Goal: Transaction & Acquisition: Purchase product/service

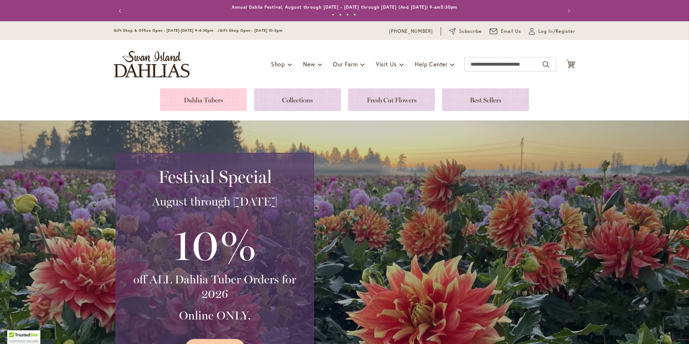
scroll to position [72, 0]
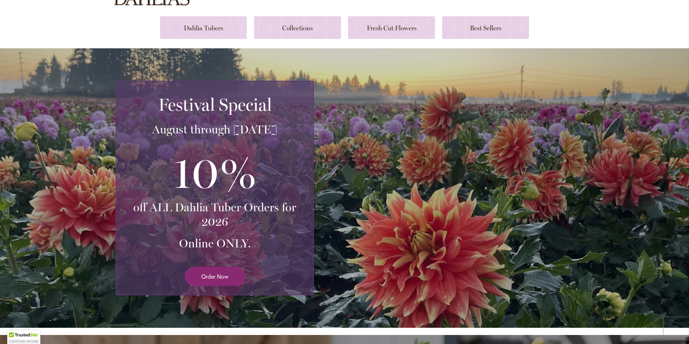
click at [207, 283] on link "Order Now" at bounding box center [215, 276] width 60 height 19
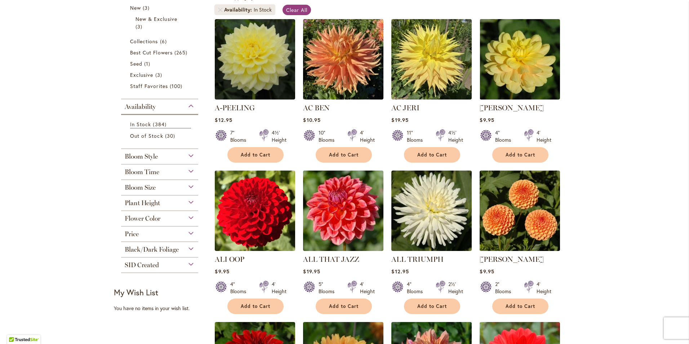
scroll to position [180, 0]
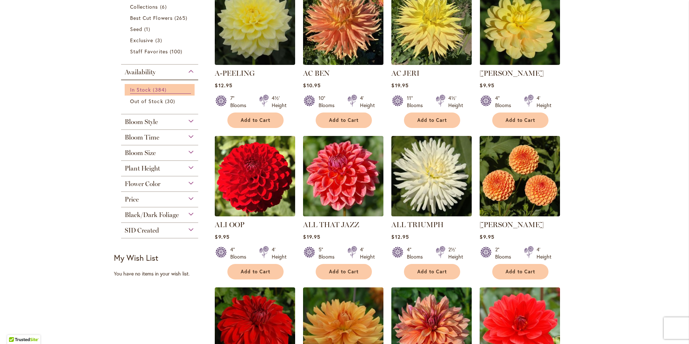
click at [136, 87] on span "In Stock" at bounding box center [140, 89] width 21 height 7
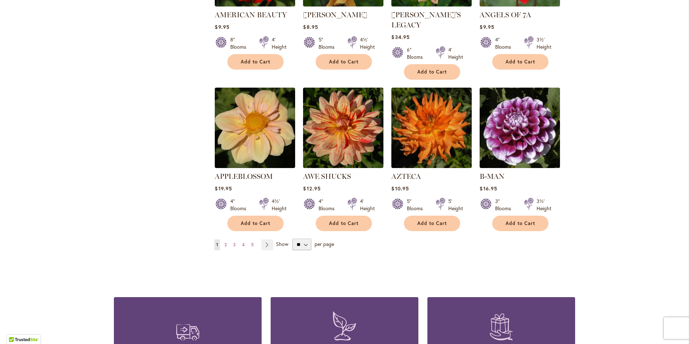
scroll to position [577, 0]
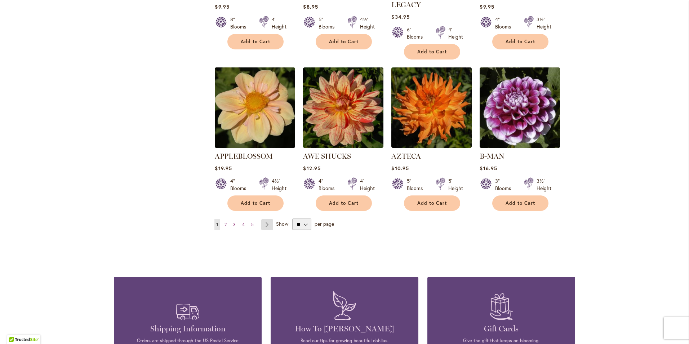
click at [270, 219] on link "Page Next" at bounding box center [267, 224] width 12 height 11
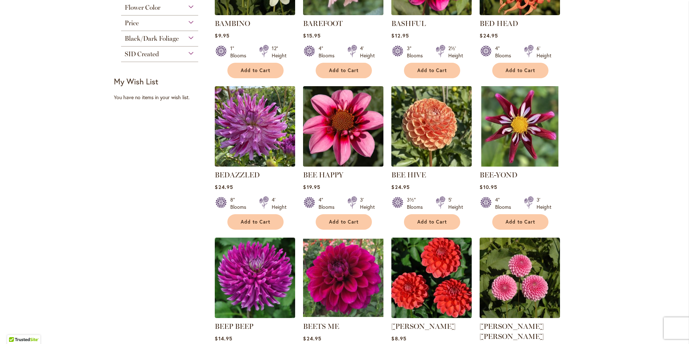
scroll to position [505, 0]
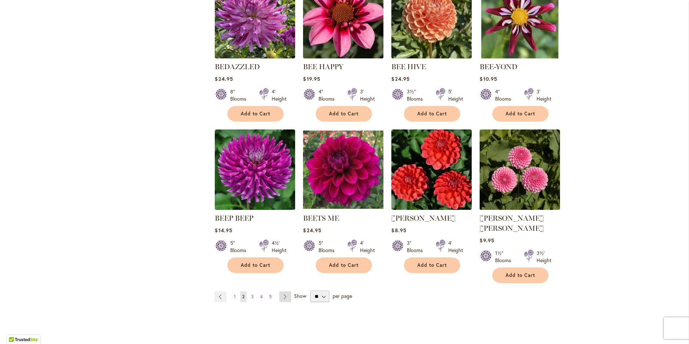
click at [279, 291] on link "Page Next" at bounding box center [285, 296] width 12 height 11
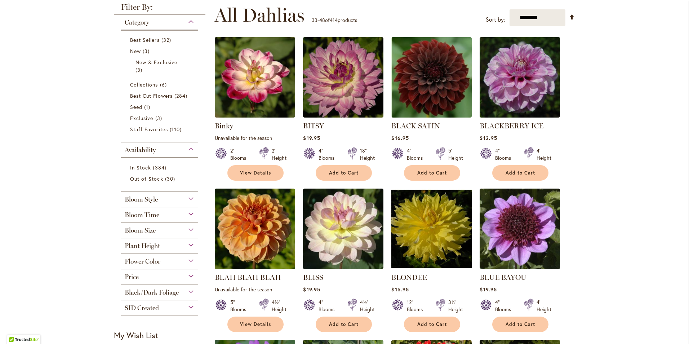
scroll to position [144, 0]
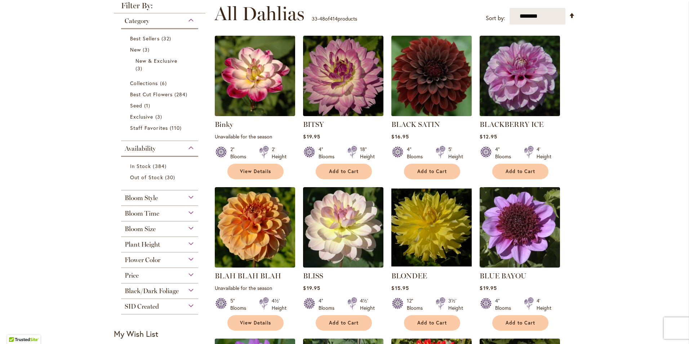
click at [422, 101] on img at bounding box center [432, 76] width 84 height 84
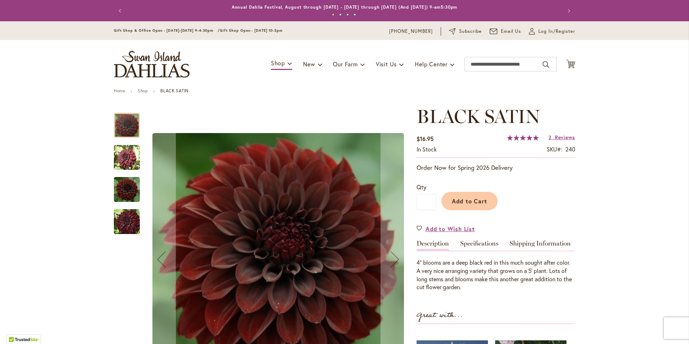
click at [121, 163] on img "BLACK SATIN" at bounding box center [127, 158] width 26 height 26
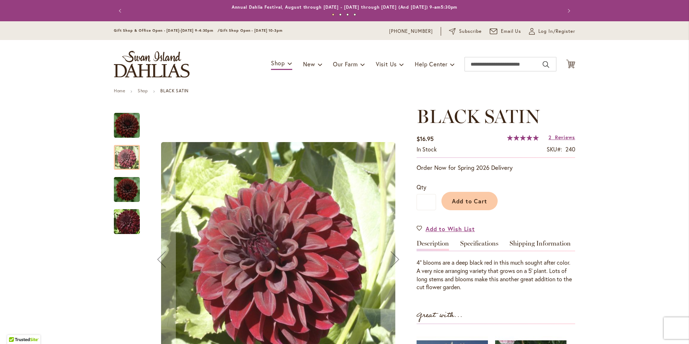
click at [126, 192] on img "BLACK SATIN" at bounding box center [127, 189] width 26 height 29
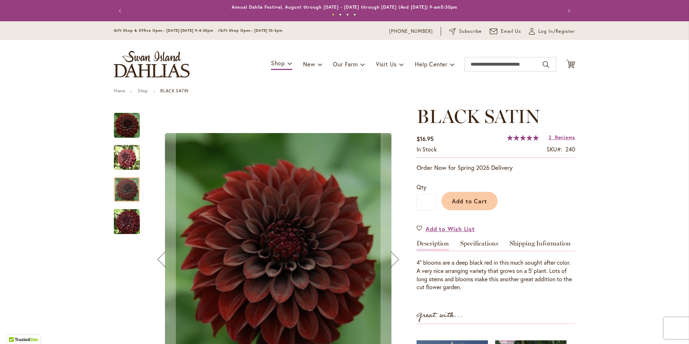
click at [128, 223] on img "BLACK SATIN" at bounding box center [127, 221] width 52 height 35
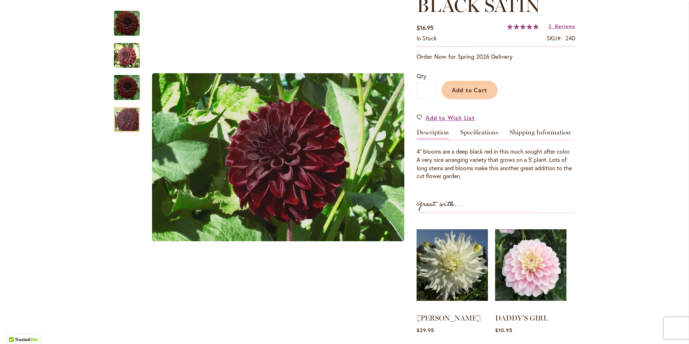
scroll to position [108, 0]
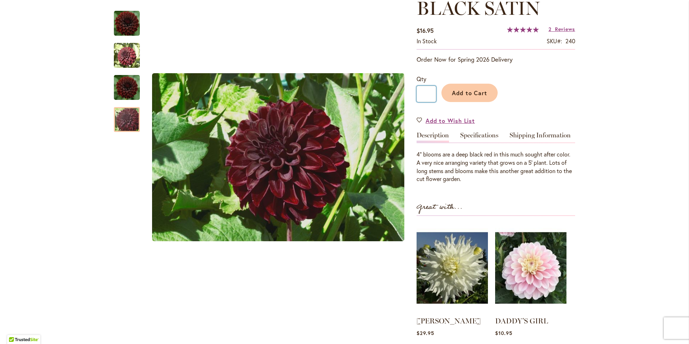
click at [426, 96] on input "*" at bounding box center [426, 94] width 19 height 16
type input "*"
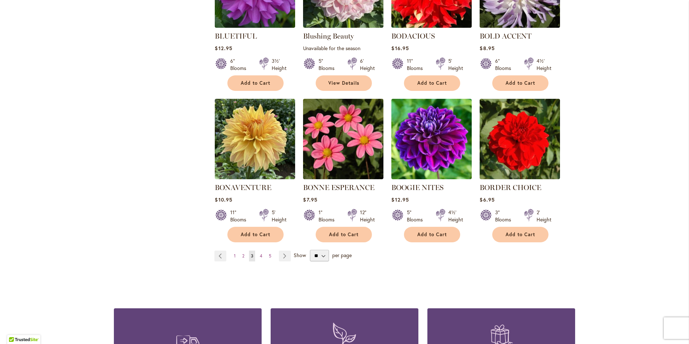
scroll to position [541, 0]
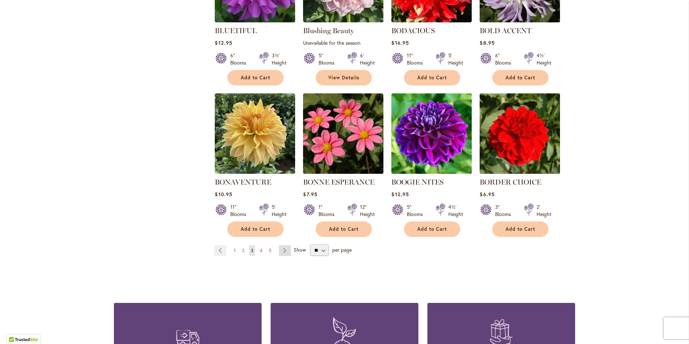
click at [280, 254] on link "Page Next" at bounding box center [285, 250] width 12 height 11
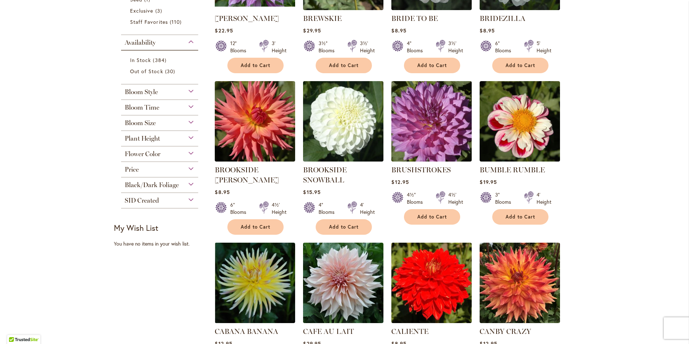
scroll to position [252, 0]
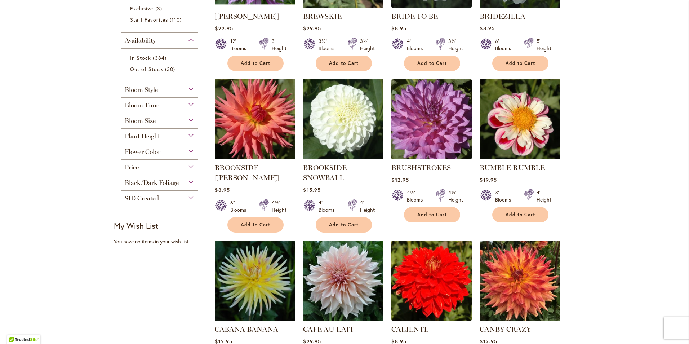
click at [189, 165] on div "Price" at bounding box center [159, 166] width 77 height 12
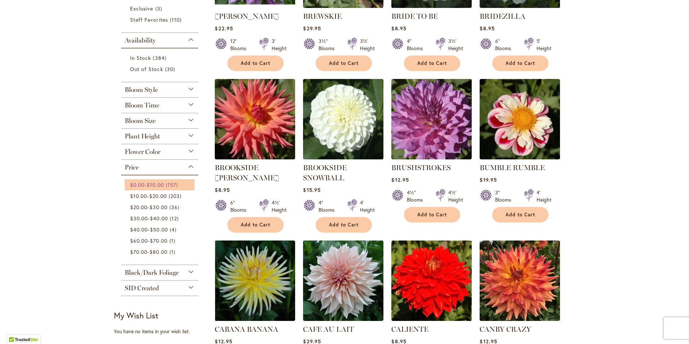
click at [173, 188] on span "157 items" at bounding box center [173, 185] width 14 height 8
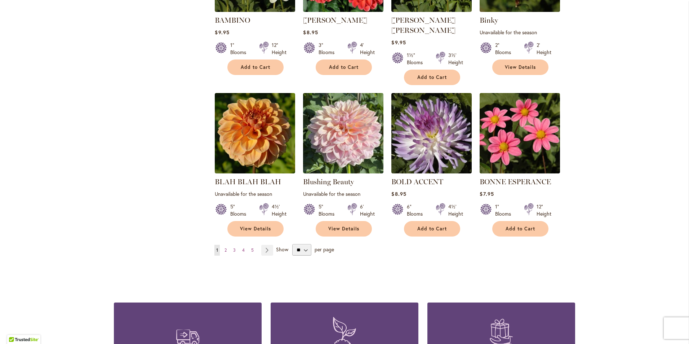
scroll to position [541, 0]
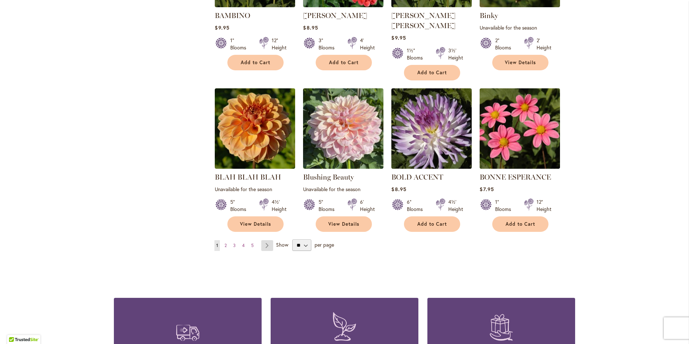
click at [265, 240] on link "Page Next" at bounding box center [267, 245] width 12 height 11
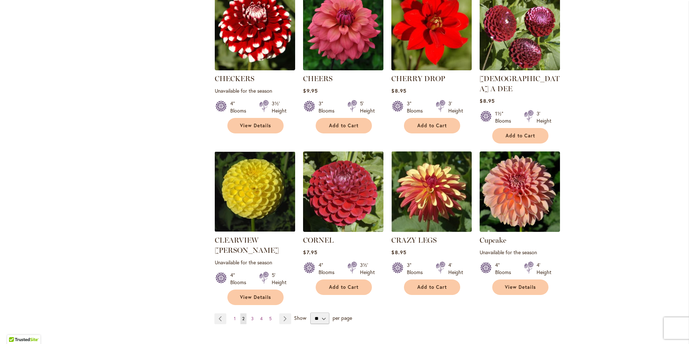
scroll to position [541, 0]
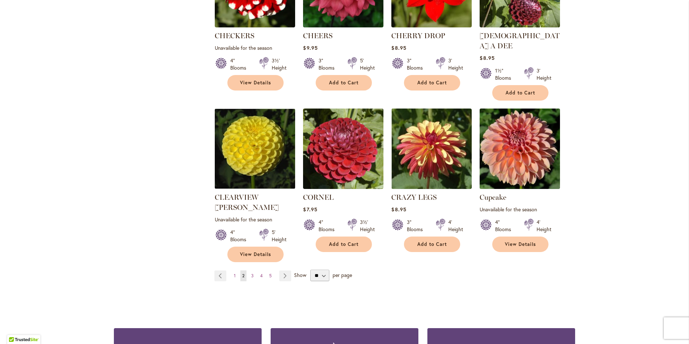
click at [527, 123] on img at bounding box center [520, 148] width 84 height 84
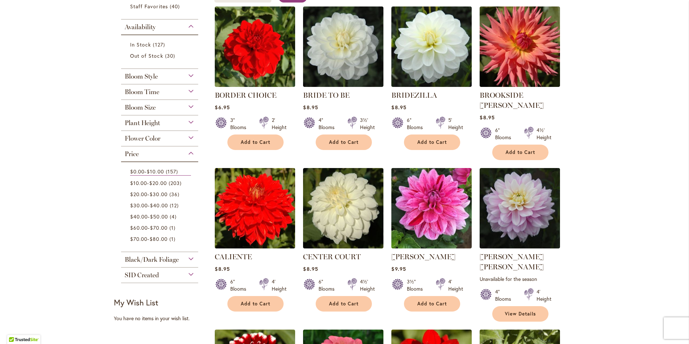
scroll to position [158, 0]
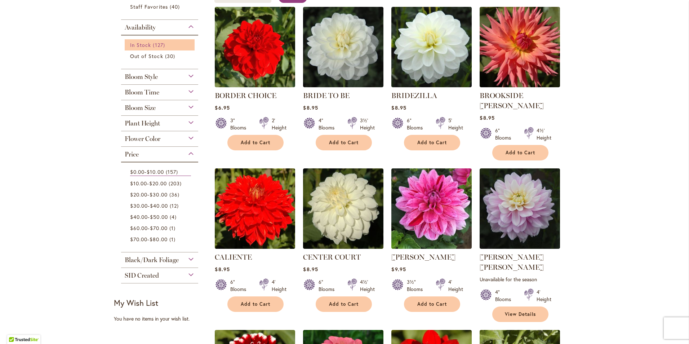
click at [146, 47] on span "In Stock" at bounding box center [140, 44] width 21 height 7
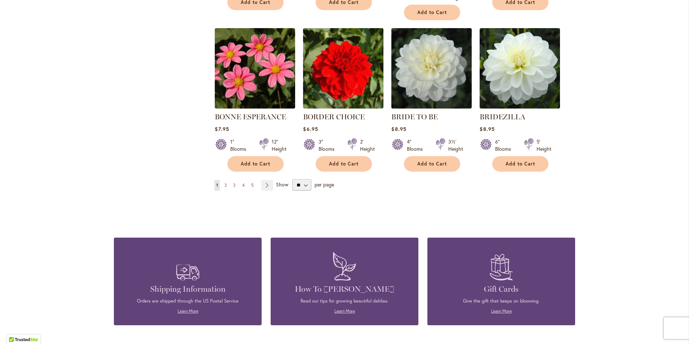
scroll to position [613, 0]
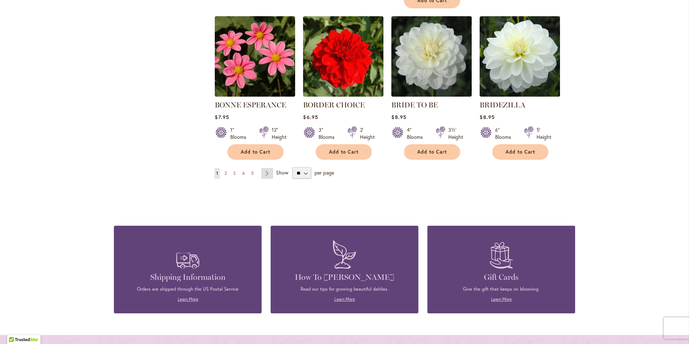
click at [267, 168] on link "Page Next" at bounding box center [267, 173] width 12 height 11
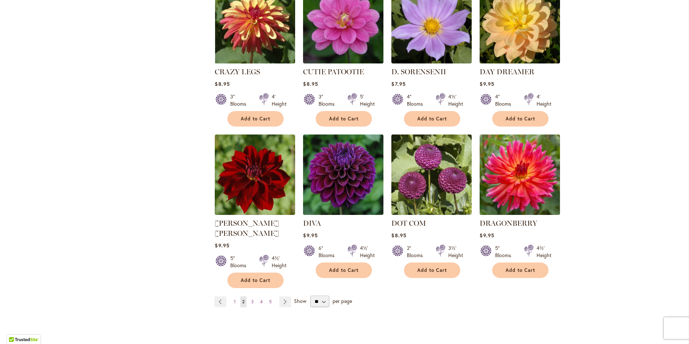
scroll to position [541, 0]
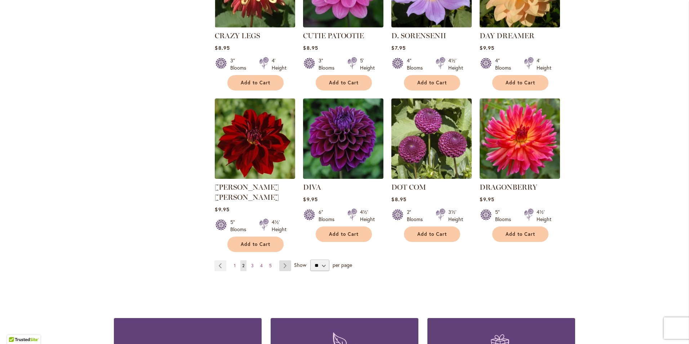
click at [286, 260] on link "Page Next" at bounding box center [285, 265] width 12 height 11
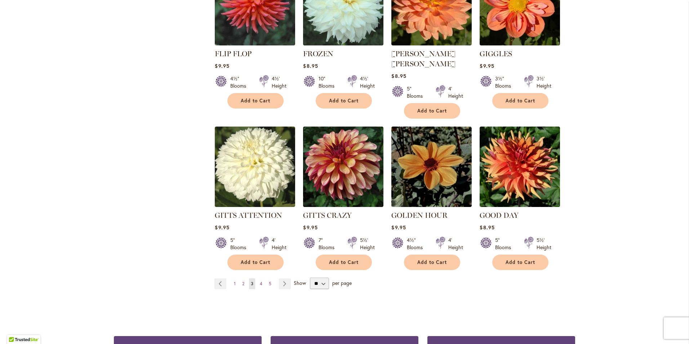
scroll to position [505, 0]
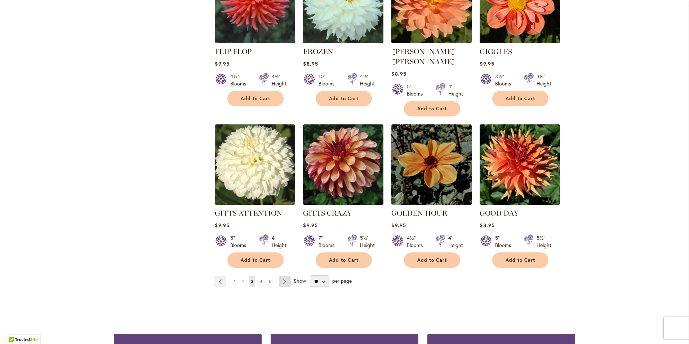
click at [279, 276] on link "Page Next" at bounding box center [285, 281] width 12 height 11
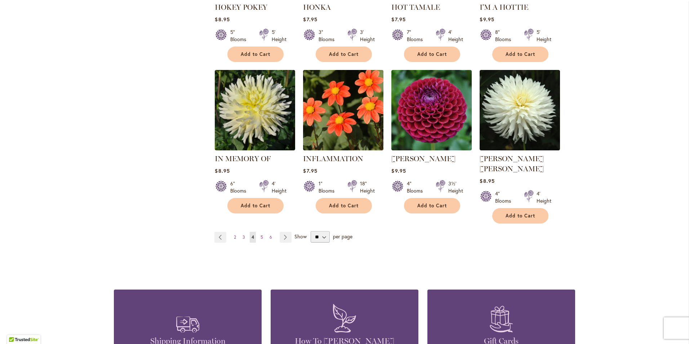
scroll to position [577, 0]
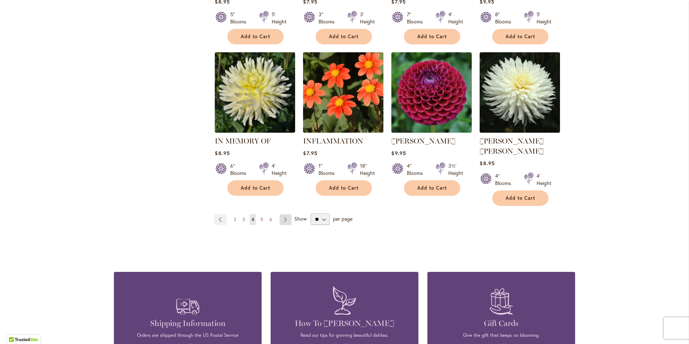
click at [284, 214] on link "Page Next" at bounding box center [286, 219] width 12 height 11
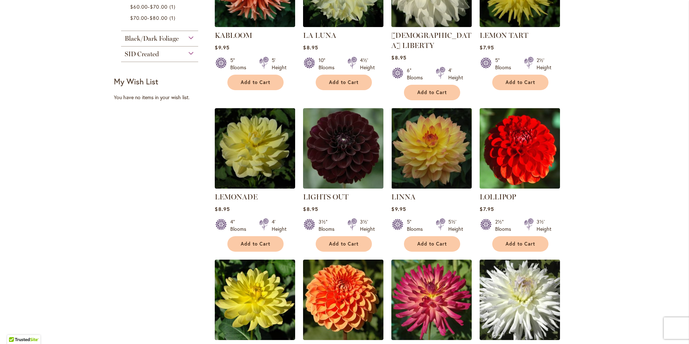
scroll to position [397, 0]
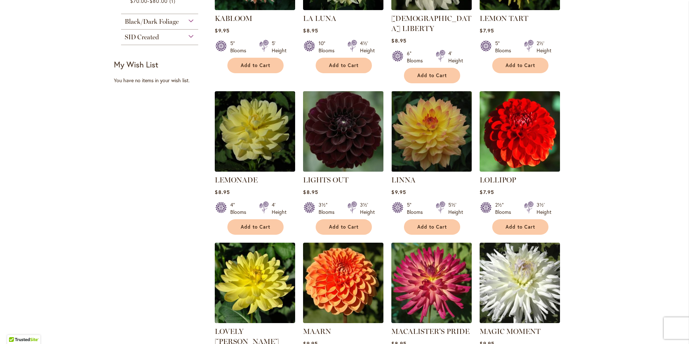
click at [344, 131] on img at bounding box center [343, 131] width 84 height 84
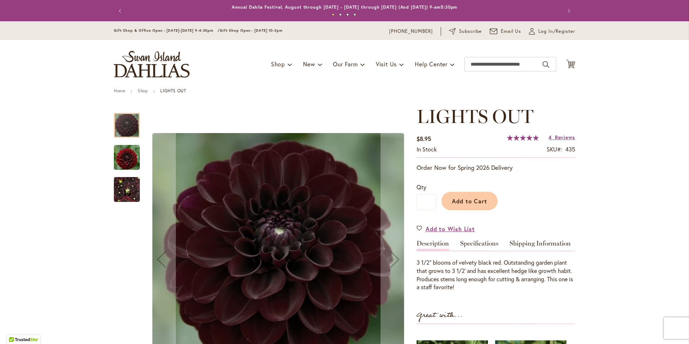
scroll to position [108, 0]
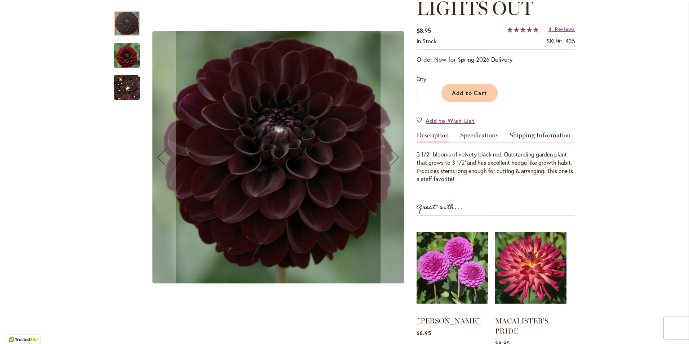
click at [125, 63] on img "LIGHTS OUT" at bounding box center [127, 55] width 26 height 27
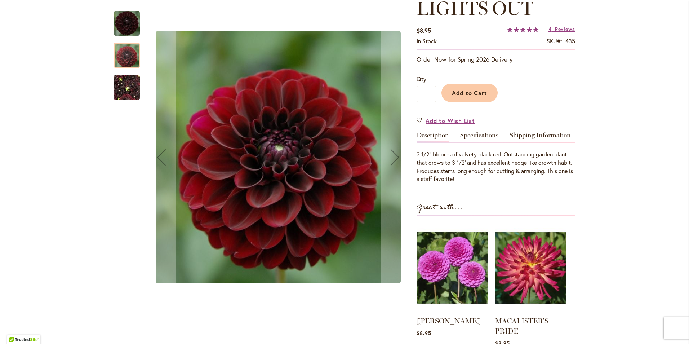
click at [127, 87] on img "LIGHTS OUT" at bounding box center [127, 87] width 26 height 35
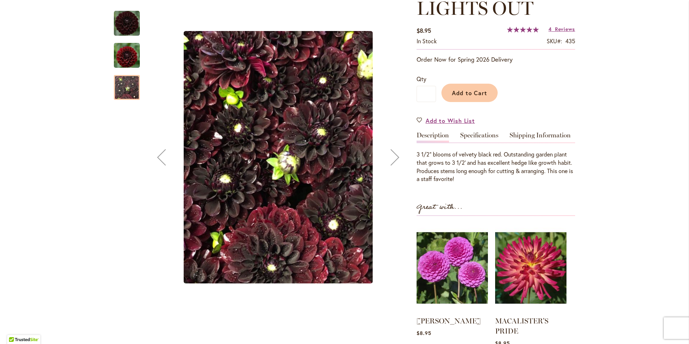
click at [120, 23] on img "LIGHTS OUT" at bounding box center [127, 23] width 26 height 26
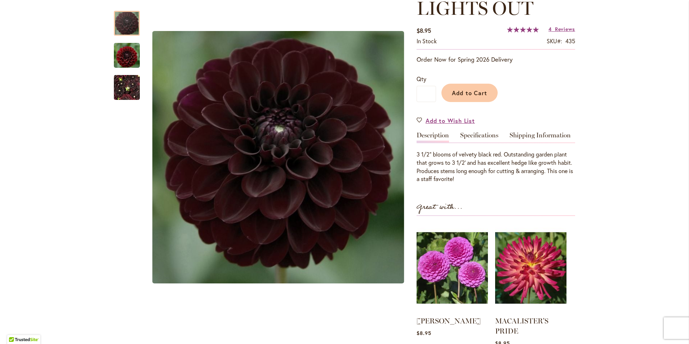
scroll to position [144, 0]
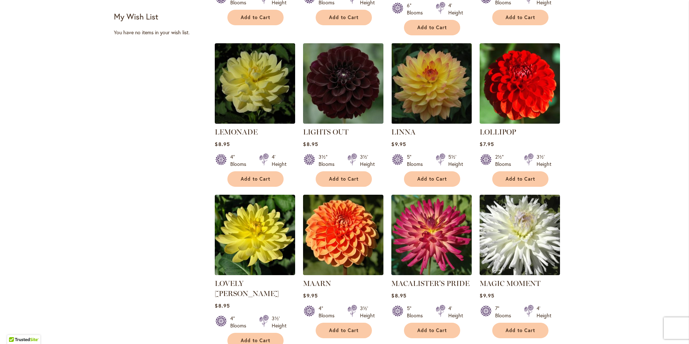
scroll to position [541, 0]
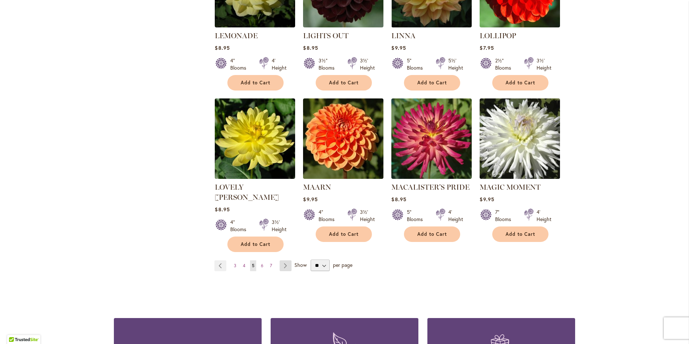
click at [282, 260] on link "Page Next" at bounding box center [286, 265] width 12 height 11
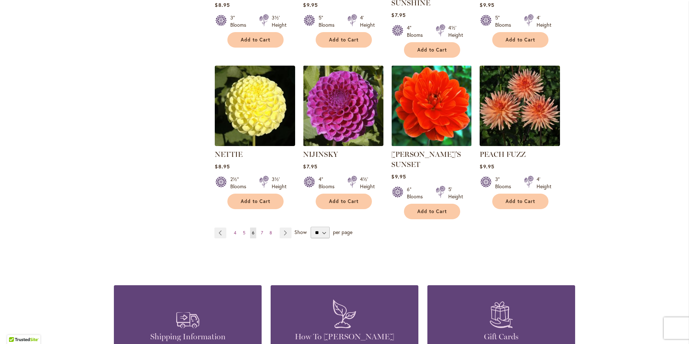
scroll to position [577, 0]
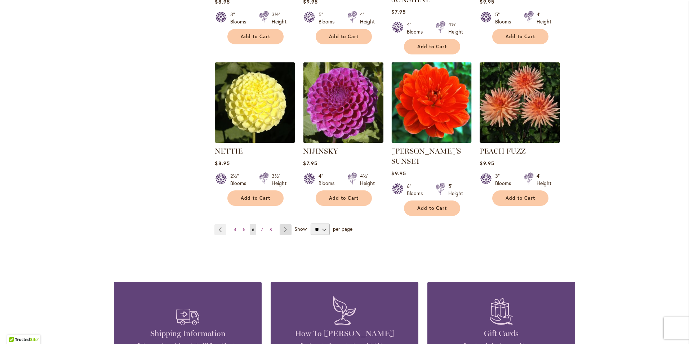
click at [282, 224] on link "Page Next" at bounding box center [286, 229] width 12 height 11
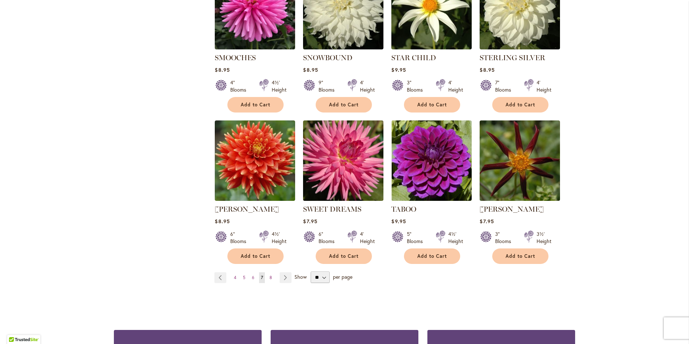
scroll to position [541, 0]
